Goal: Task Accomplishment & Management: Use online tool/utility

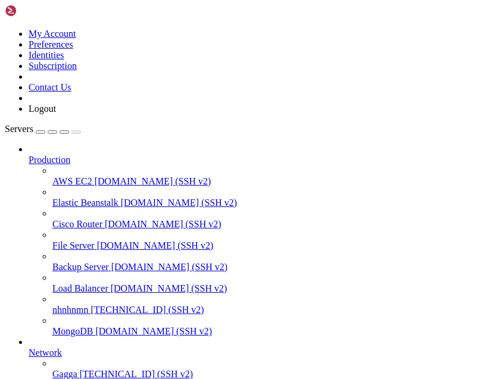
scroll to position [149, 0]
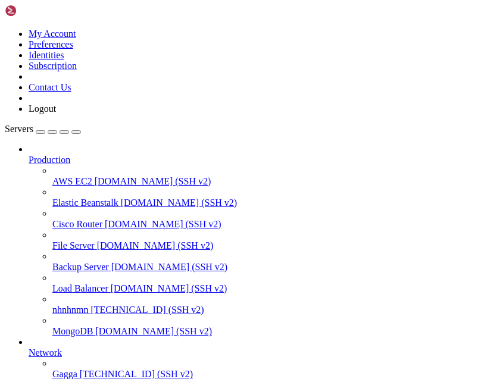
click at [40, 132] on div "button" at bounding box center [40, 132] width 0 height 0
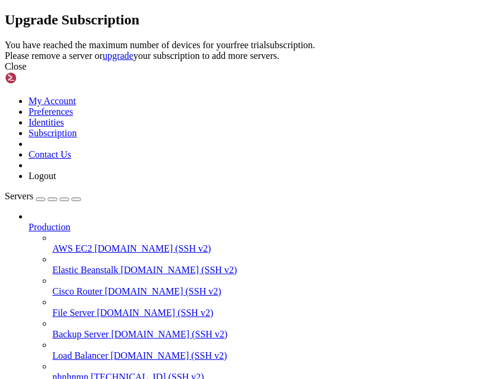
click at [367, 72] on div "Close" at bounding box center [242, 66] width 474 height 11
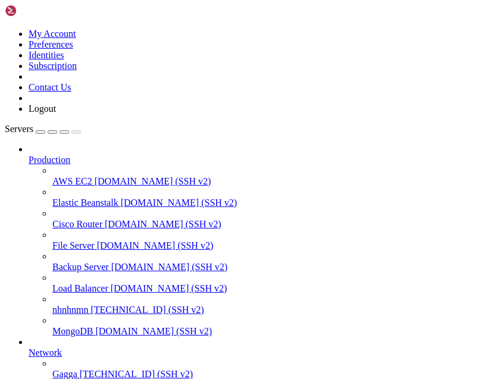
scroll to position [149, 0]
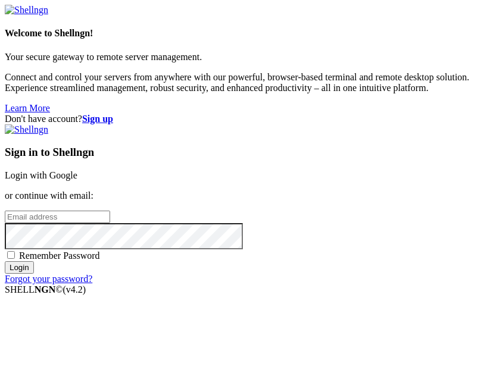
click at [77, 170] on link "Login with Google" at bounding box center [41, 175] width 73 height 10
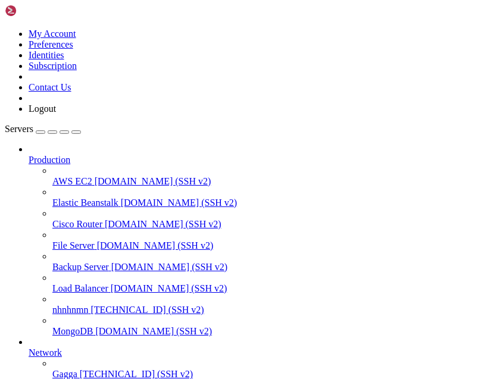
scroll to position [149, 0]
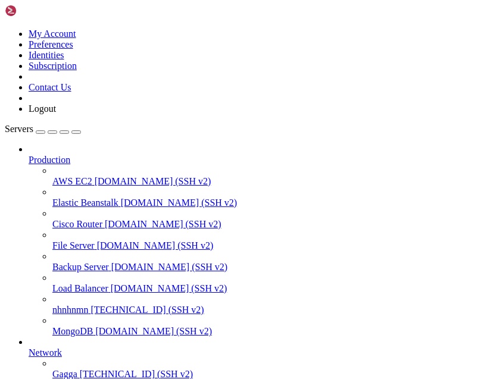
click at [77, 369] on span "Gagga" at bounding box center [64, 374] width 25 height 10
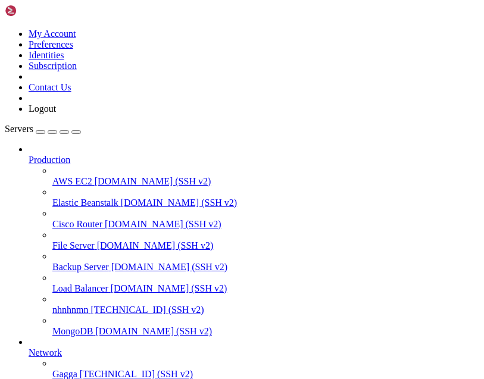
scroll to position [0, 0]
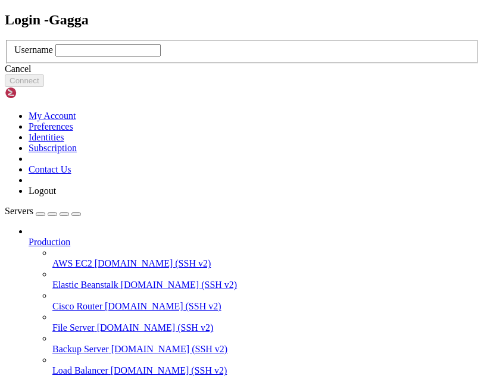
click at [161, 57] on input "text" at bounding box center [107, 50] width 105 height 12
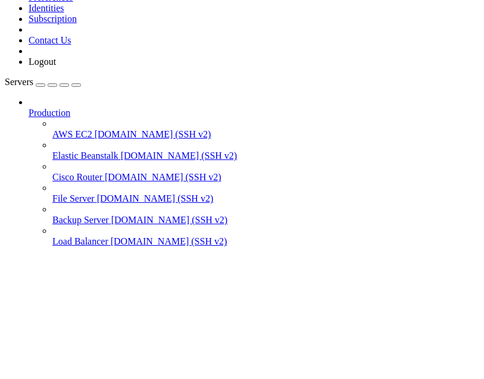
type input "root"
click at [44, 87] on button "Connect" at bounding box center [24, 80] width 39 height 12
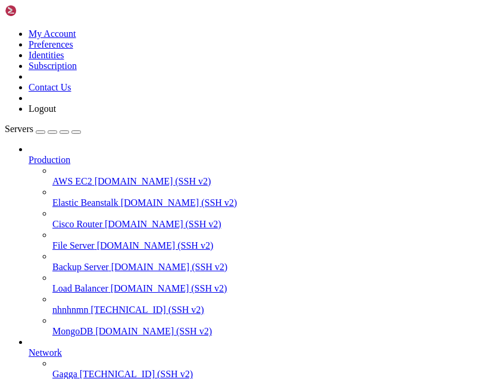
scroll to position [68, 0]
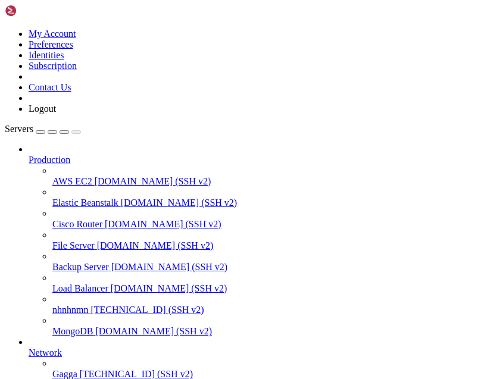
scroll to position [149, 0]
click at [77, 369] on span "Gagga" at bounding box center [64, 374] width 25 height 10
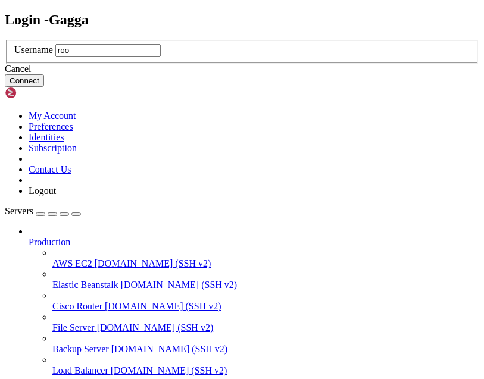
type input "root"
click at [44, 87] on button "Connect" at bounding box center [24, 80] width 39 height 12
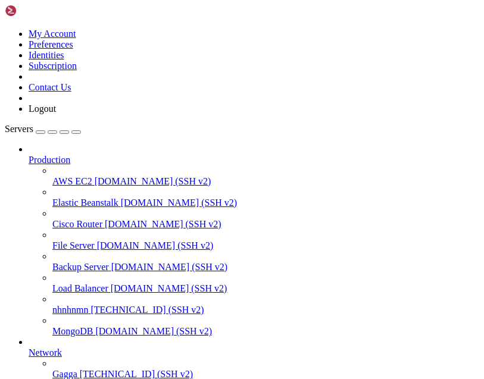
scroll to position [68, 0]
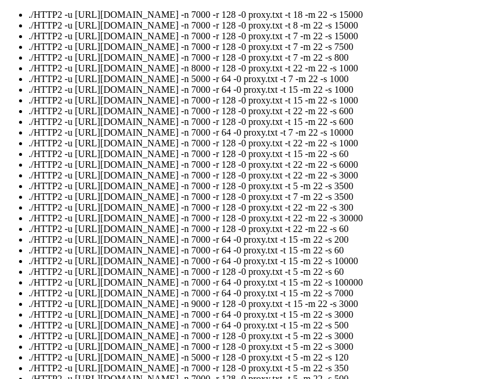
scroll to position [329, 0]
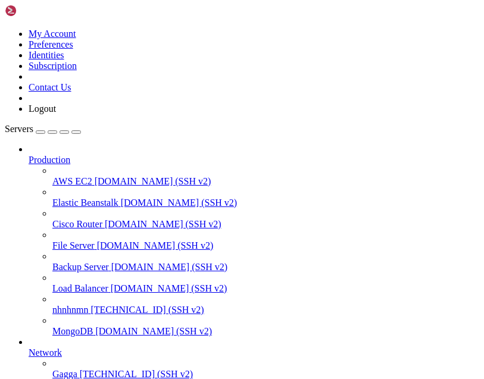
click at [193, 369] on span "[TECHNICAL_ID] (SSH v2)" at bounding box center [136, 374] width 113 height 10
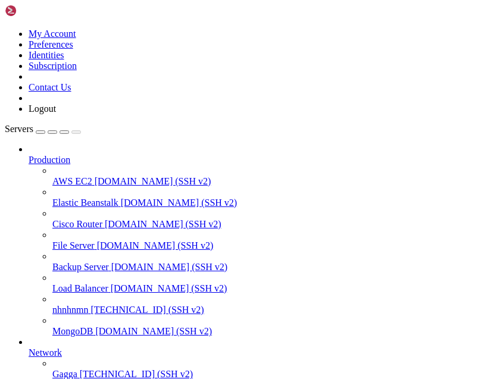
click at [193, 369] on span "[TECHNICAL_ID] (SSH v2)" at bounding box center [136, 374] width 113 height 10
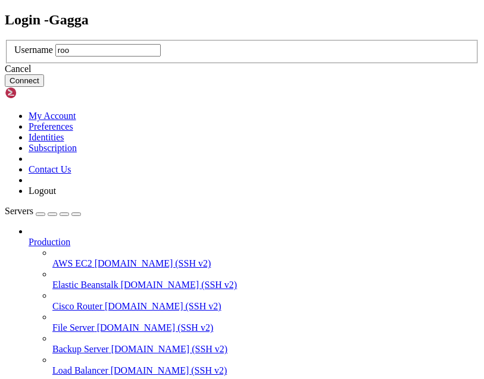
type input "root"
click at [44, 87] on button "Connect" at bounding box center [24, 80] width 39 height 12
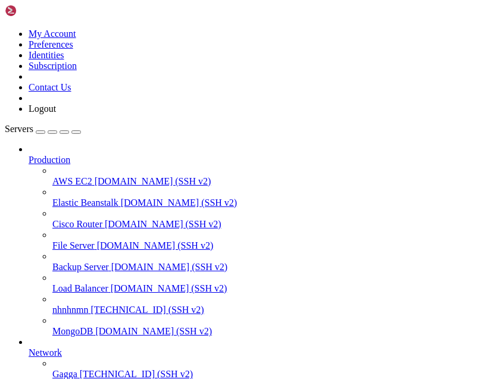
scroll to position [68, 0]
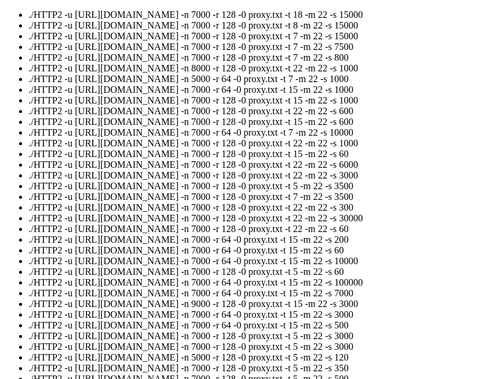
scroll to position [148, 0]
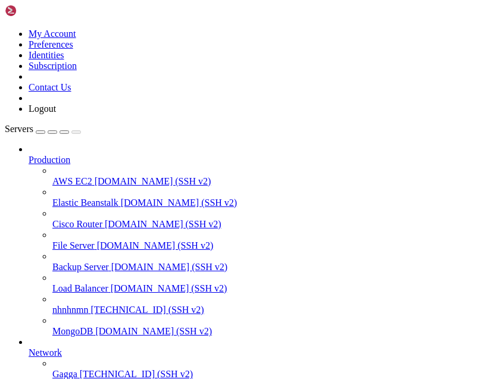
scroll to position [149, 0]
click at [77, 369] on span "Gagga" at bounding box center [64, 374] width 25 height 10
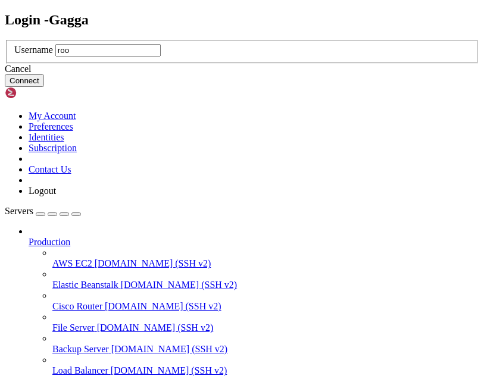
type input "root"
click at [44, 87] on button "Connect" at bounding box center [24, 80] width 39 height 12
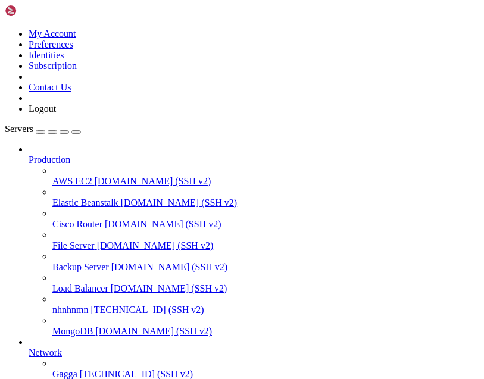
scroll to position [68, 0]
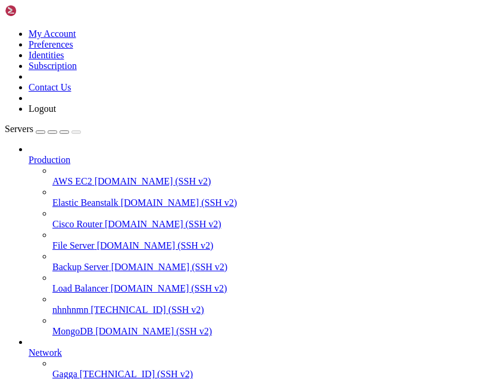
scroll to position [149, 0]
click at [77, 369] on span "Gagga" at bounding box center [64, 374] width 25 height 10
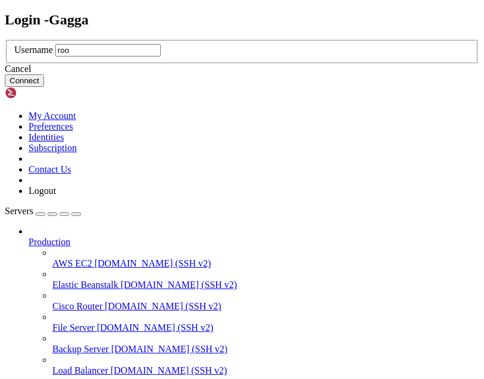
type input "root"
click at [44, 87] on button "Connect" at bounding box center [24, 80] width 39 height 12
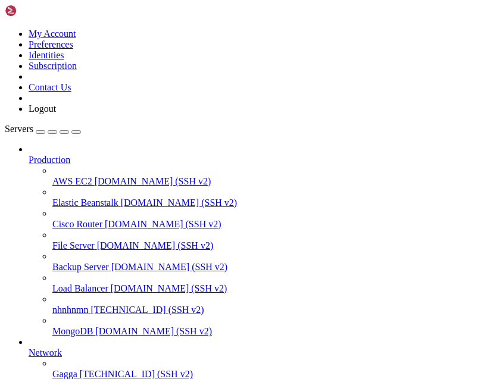
scroll to position [68, 0]
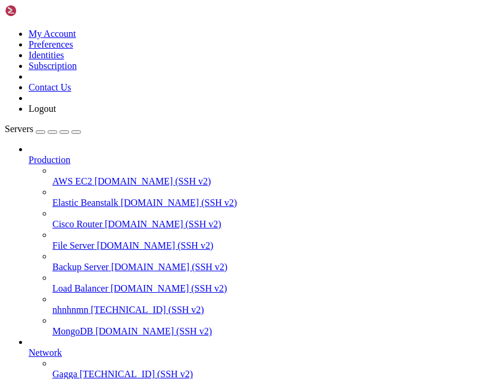
scroll to position [76, 0]
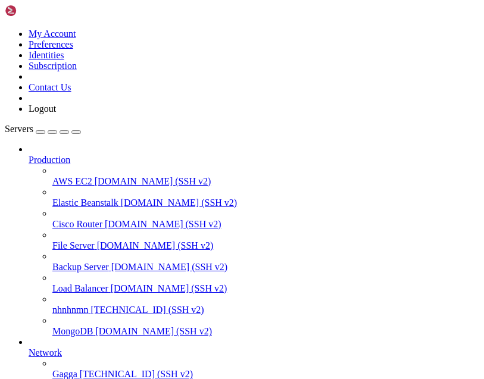
scroll to position [68, 0]
